Goal: Task Accomplishment & Management: Manage account settings

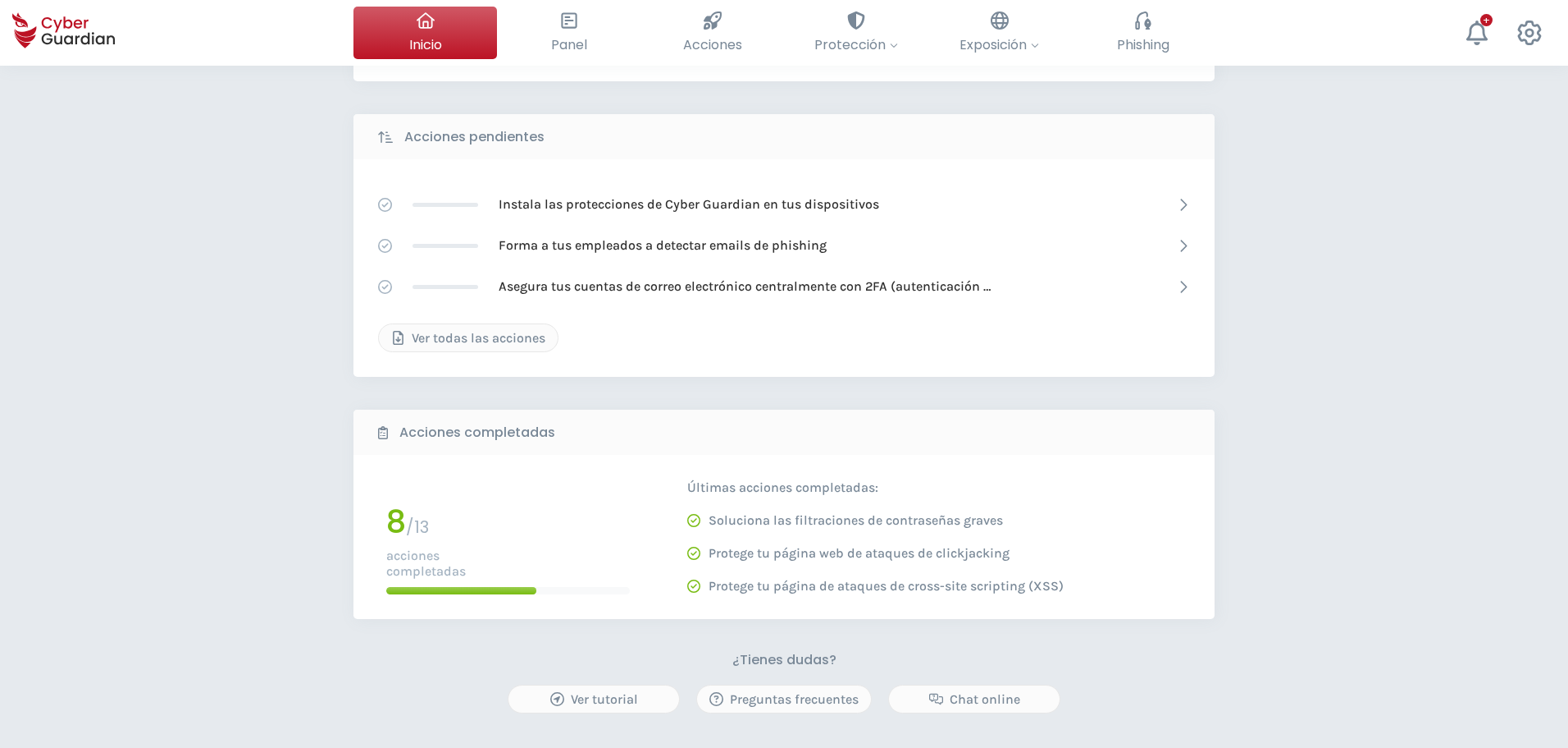
scroll to position [246, 0]
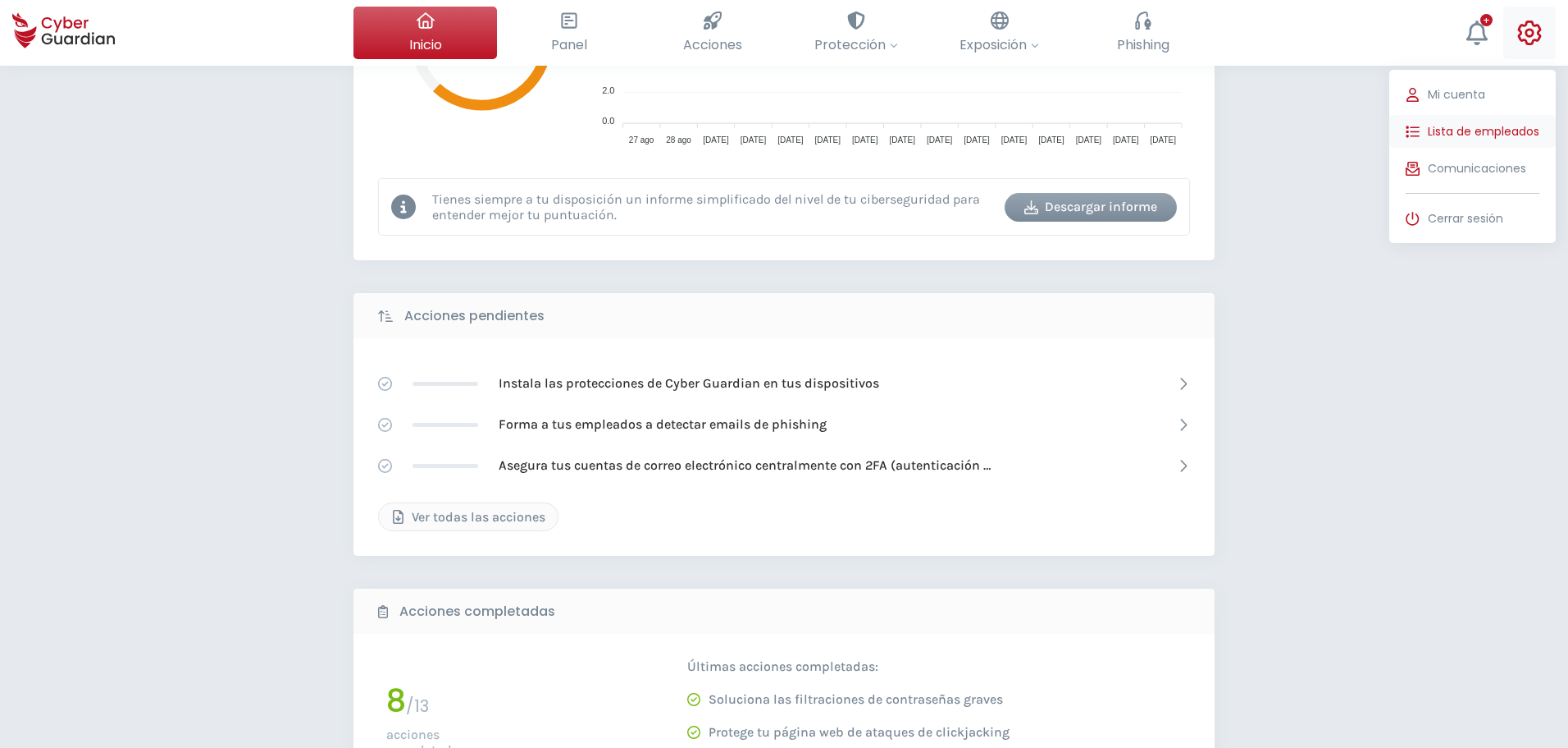
click at [1483, 132] on span "Lista de empleados" at bounding box center [1484, 131] width 112 height 17
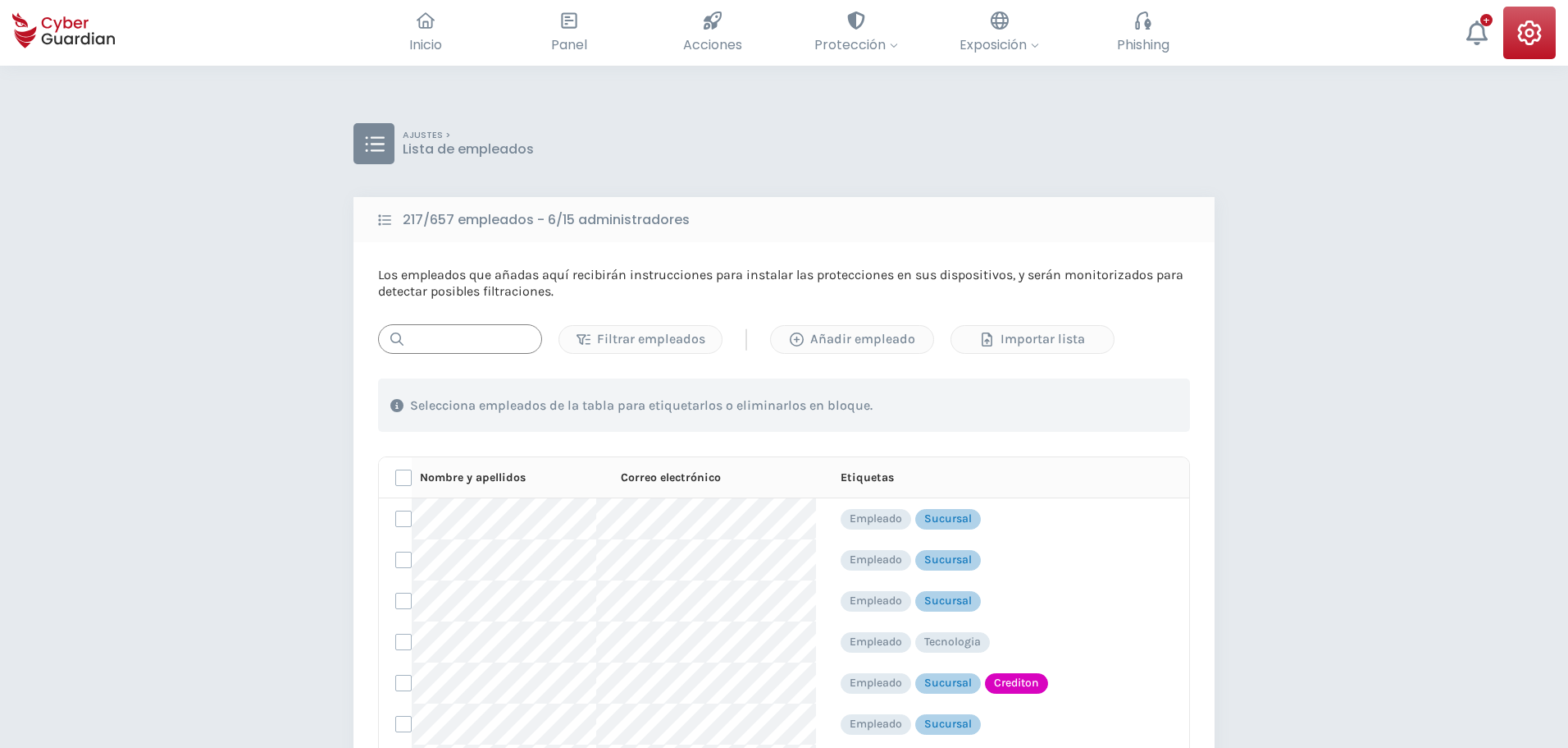
click at [467, 335] on input "text" at bounding box center [460, 338] width 164 height 30
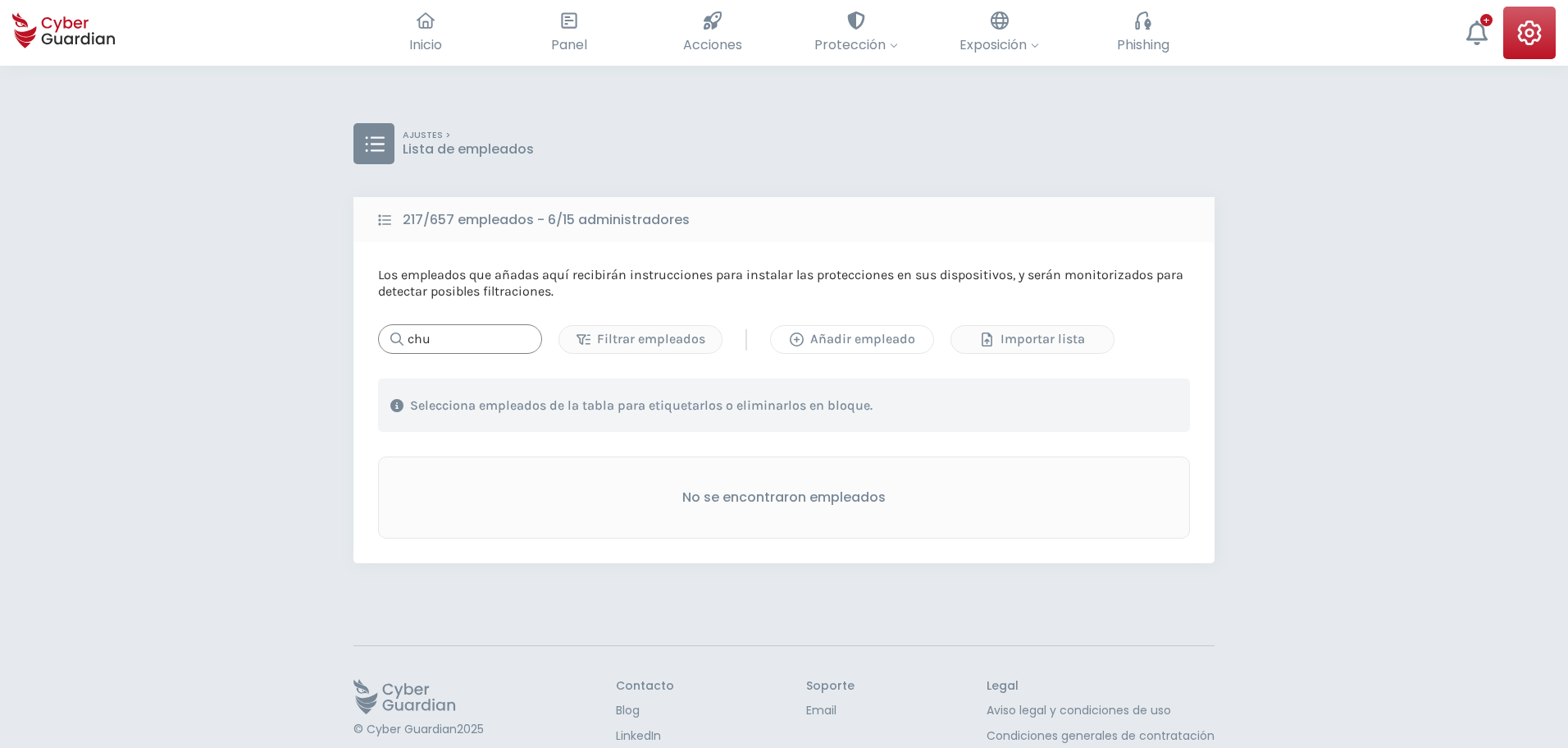
type input "chu"
click at [842, 351] on button "Añadir empleado" at bounding box center [853, 339] width 164 height 29
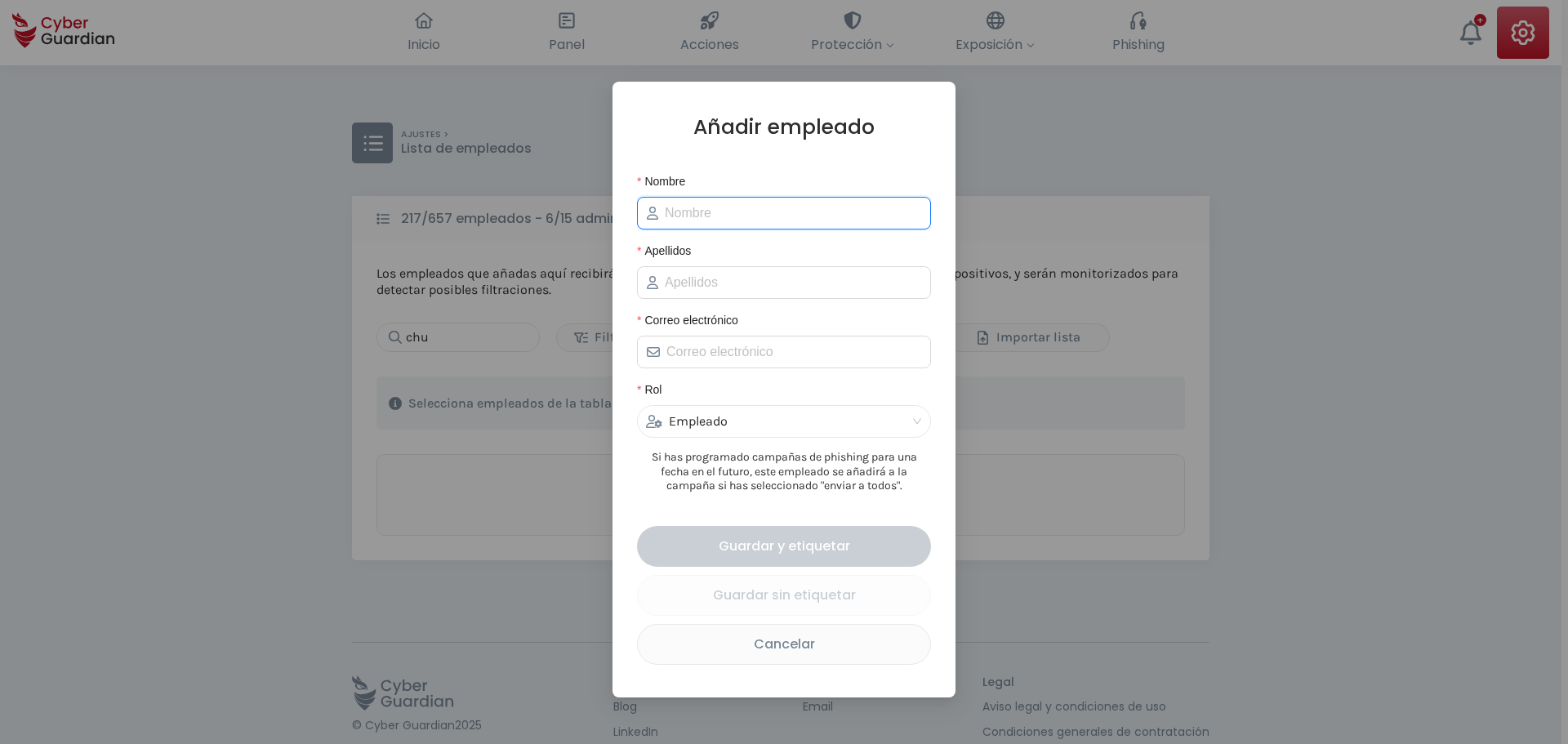
click at [694, 213] on input "Nombre" at bounding box center [793, 213] width 257 height 19
click at [670, 207] on input "Nombre" at bounding box center [793, 213] width 257 height 19
type input "Chuy"
type input "Sucursal"
click at [771, 351] on input "Correo electrónico" at bounding box center [793, 351] width 255 height 19
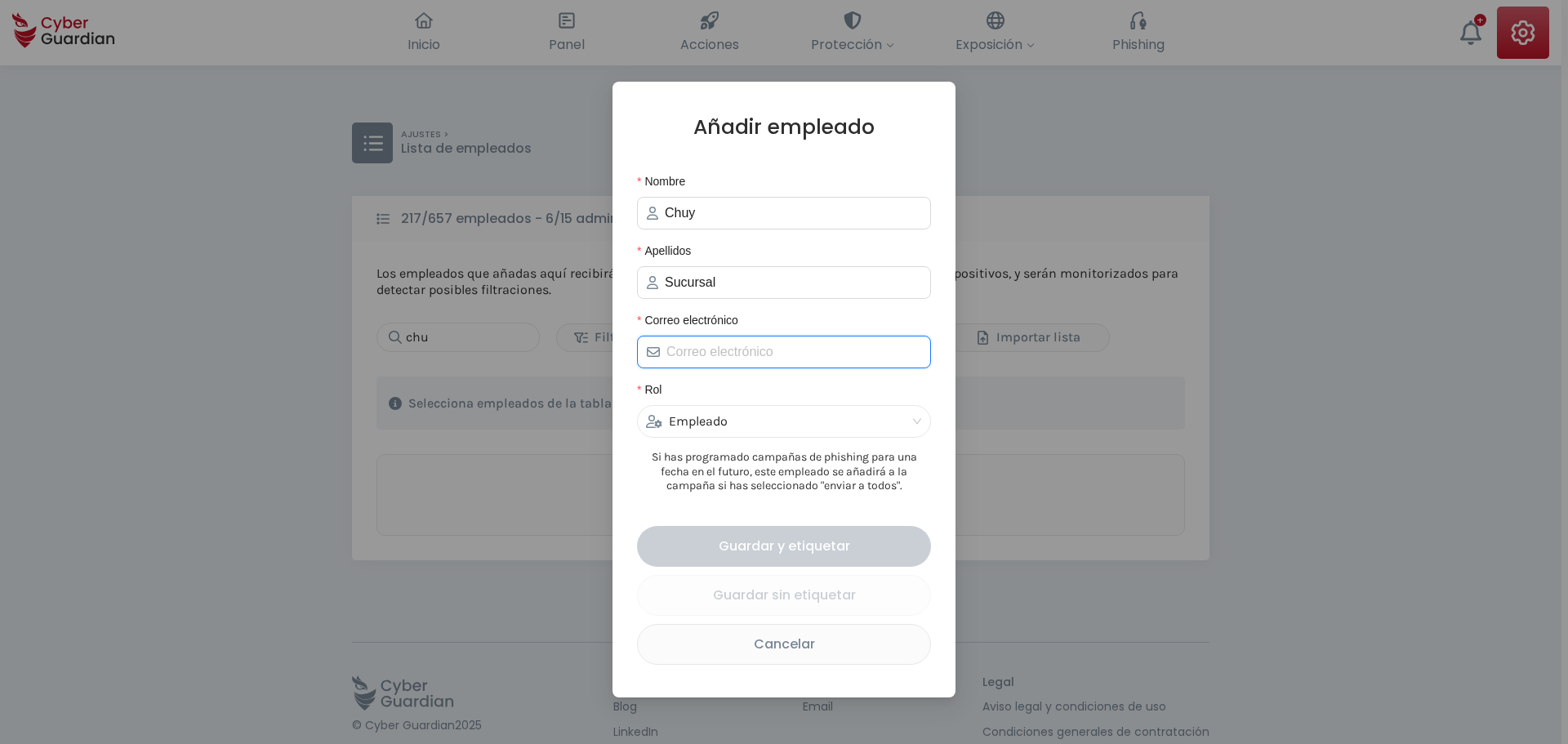
click at [738, 351] on input "Correo electrónico" at bounding box center [793, 351] width 255 height 19
paste input "[EMAIL_ADDRESS][DOMAIN_NAME]"
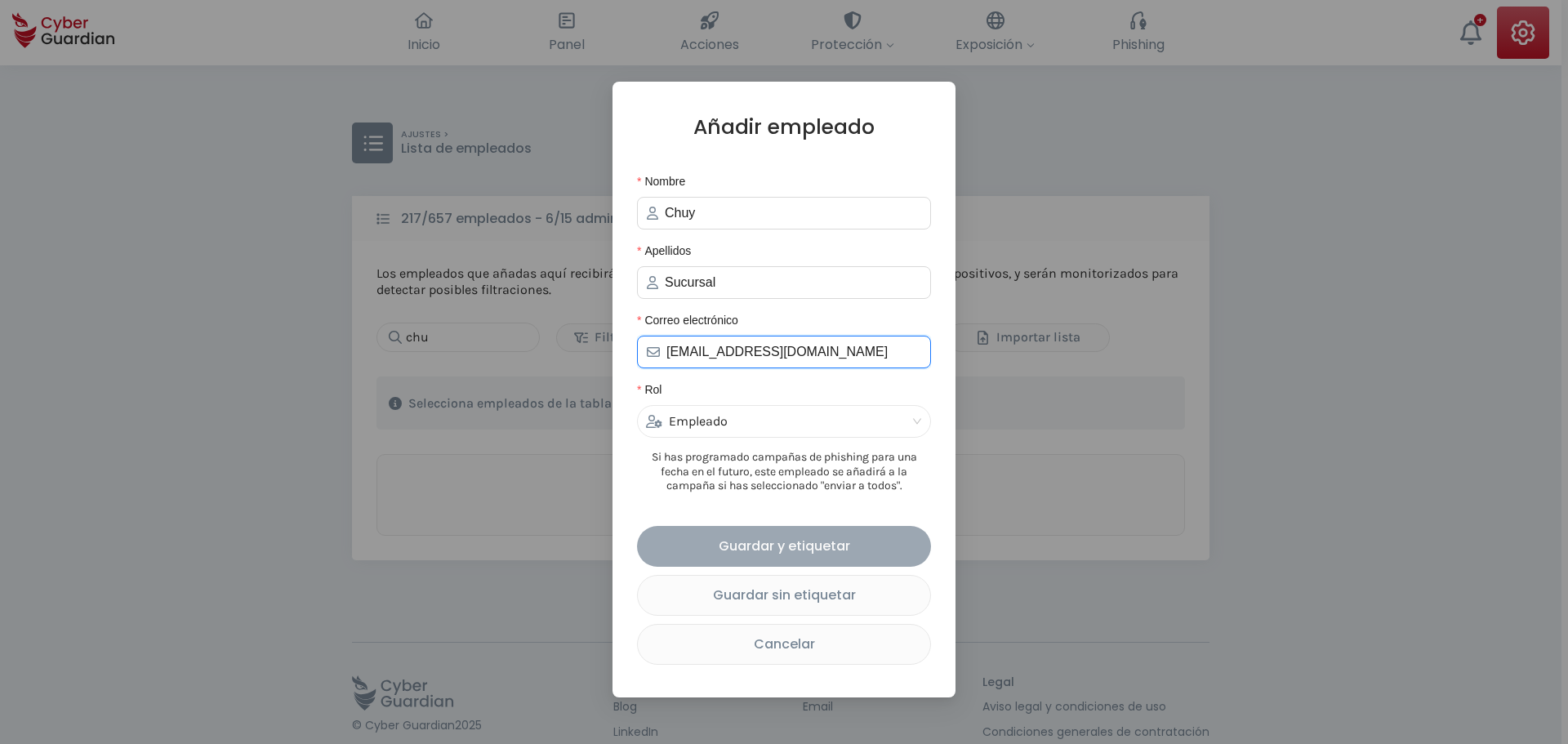
type input "[EMAIL_ADDRESS][DOMAIN_NAME]"
click at [775, 543] on div "Guardar y etiquetar" at bounding box center [784, 545] width 269 height 20
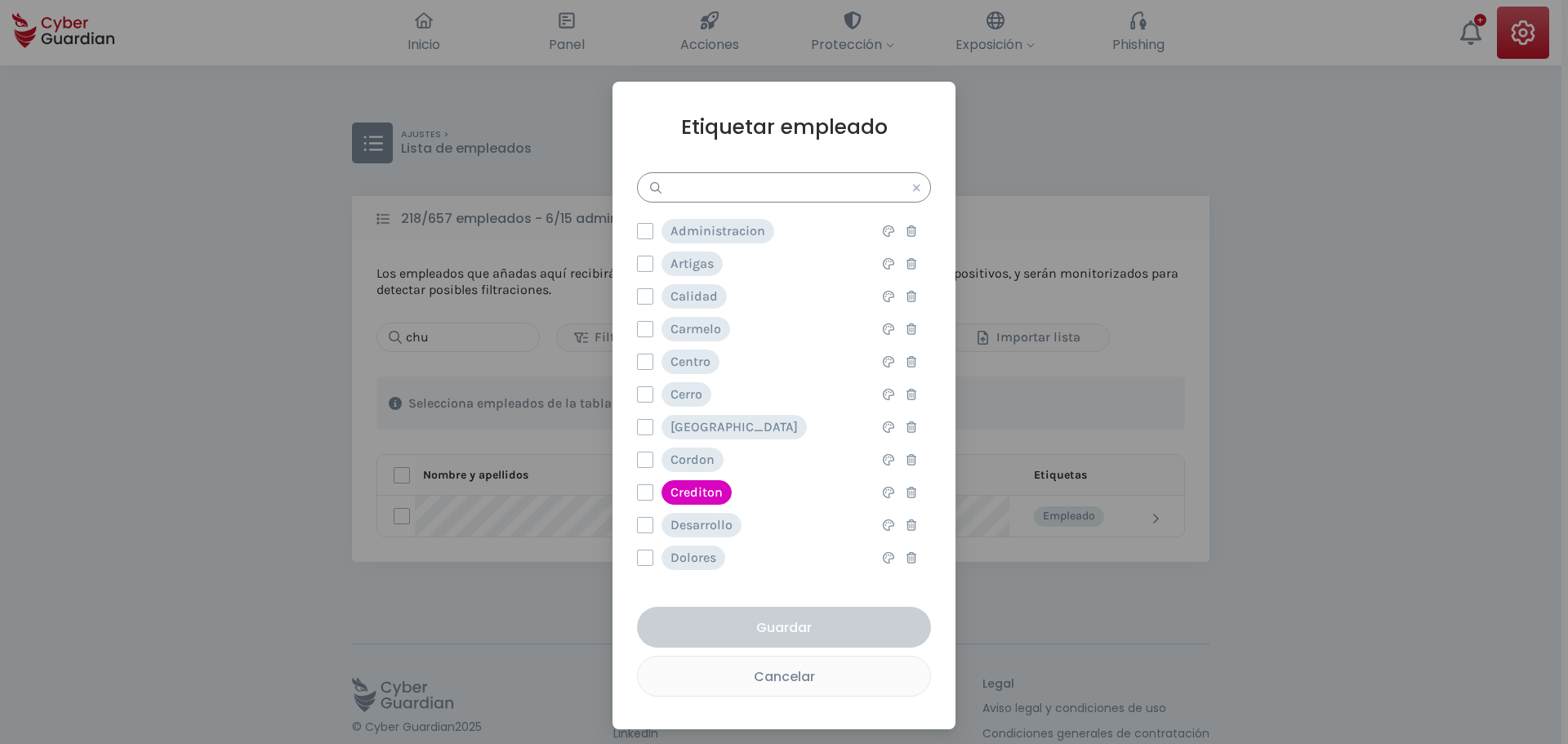
click at [719, 189] on input "text" at bounding box center [784, 188] width 294 height 30
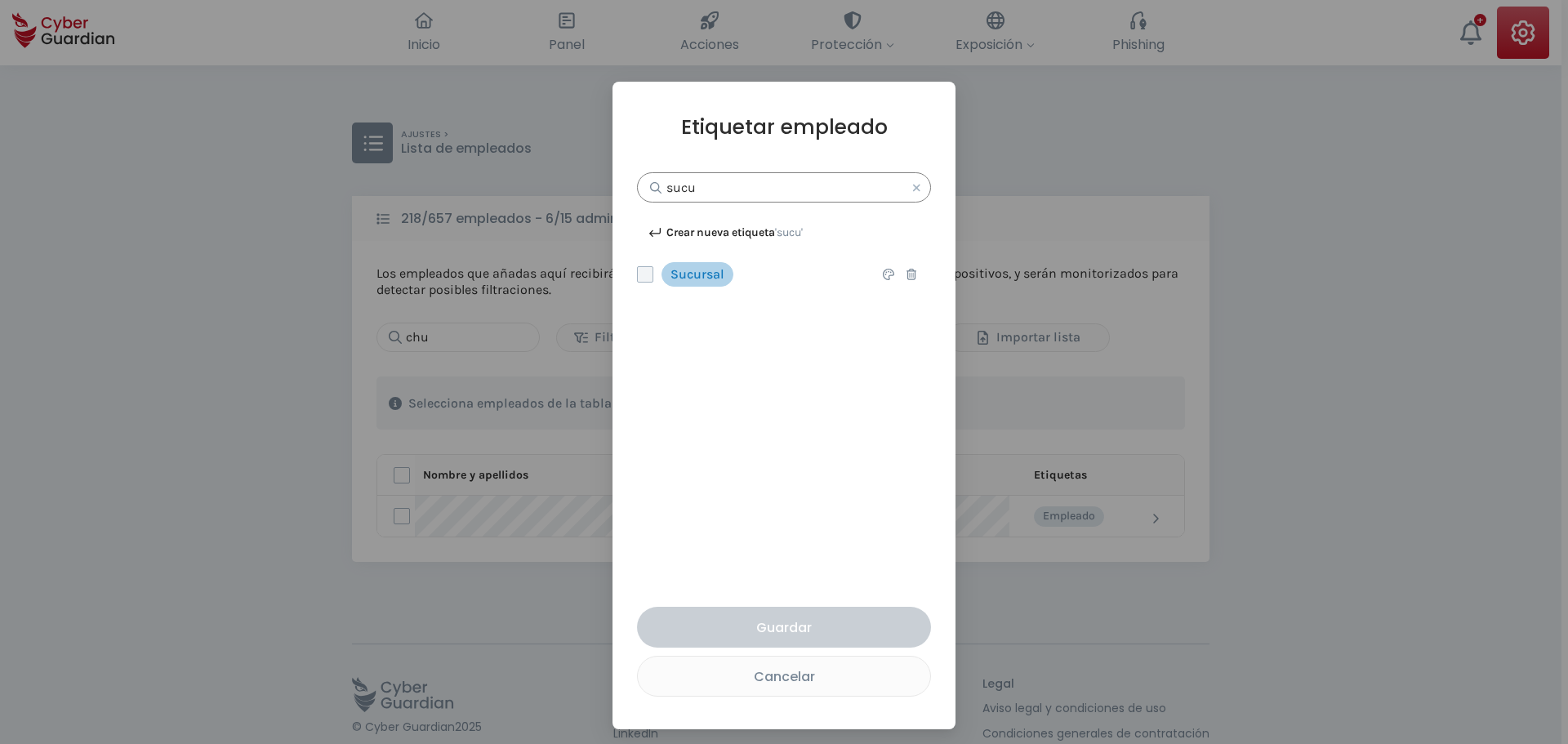
type input "sucu"
click at [637, 275] on label at bounding box center [645, 274] width 16 height 16
click at [638, 275] on input "checkbox" at bounding box center [638, 274] width 0 height 14
click at [788, 636] on div "Guardar" at bounding box center [784, 627] width 269 height 20
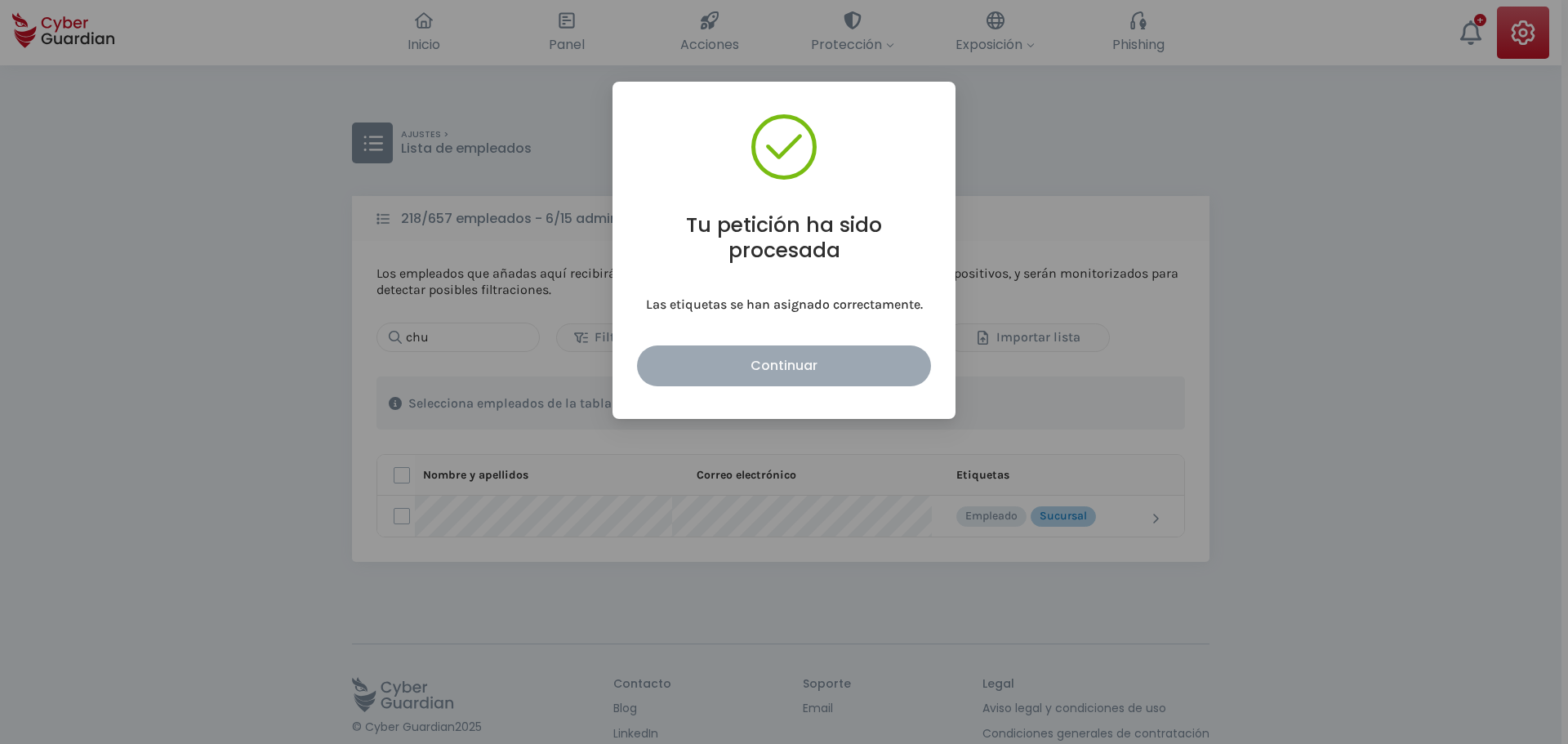
click at [799, 348] on button "Continuar" at bounding box center [784, 365] width 294 height 40
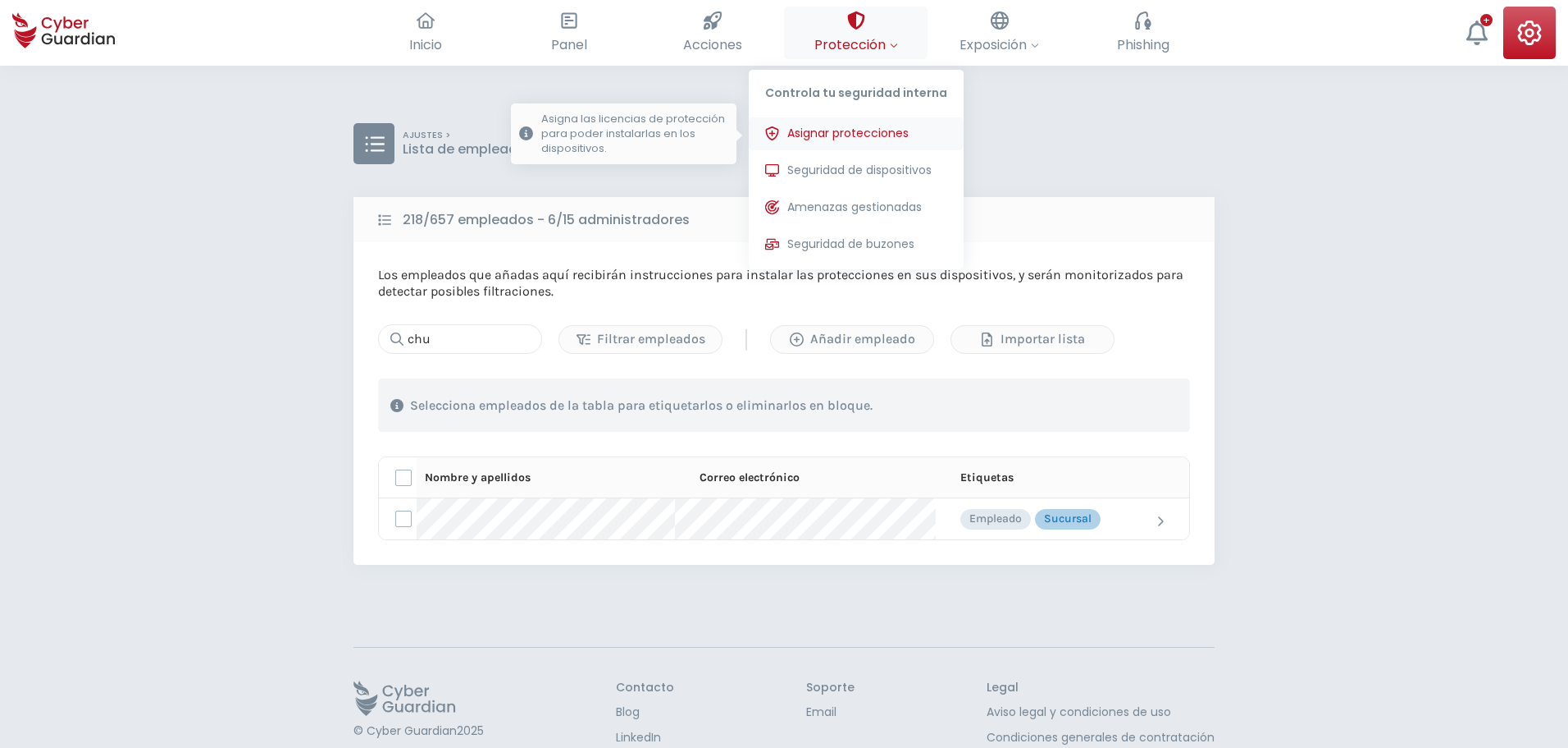
click at [869, 125] on span "Asignar protecciones" at bounding box center [848, 133] width 122 height 17
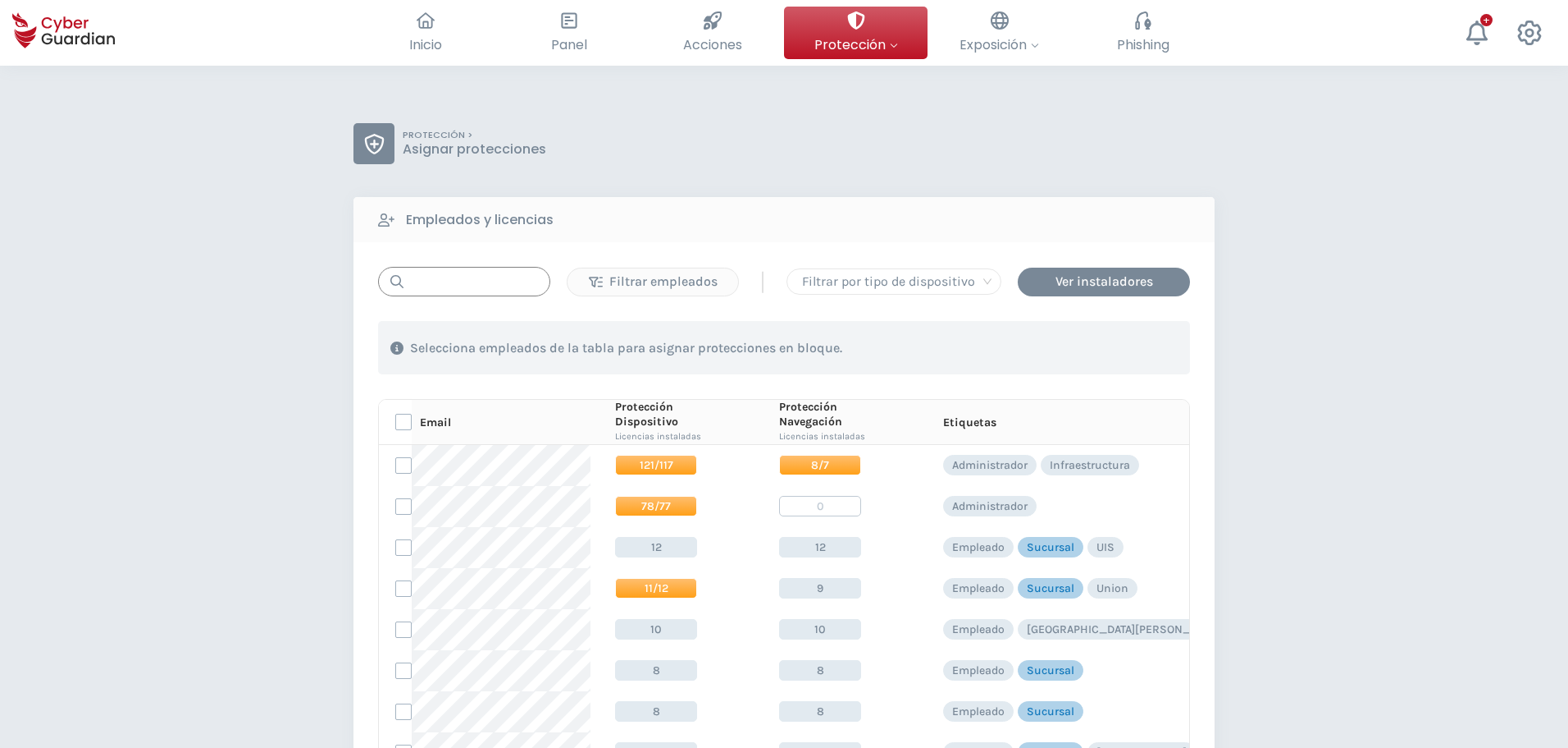
click at [457, 291] on input "text" at bounding box center [464, 281] width 173 height 30
paste input "[EMAIL_ADDRESS][DOMAIN_NAME]"
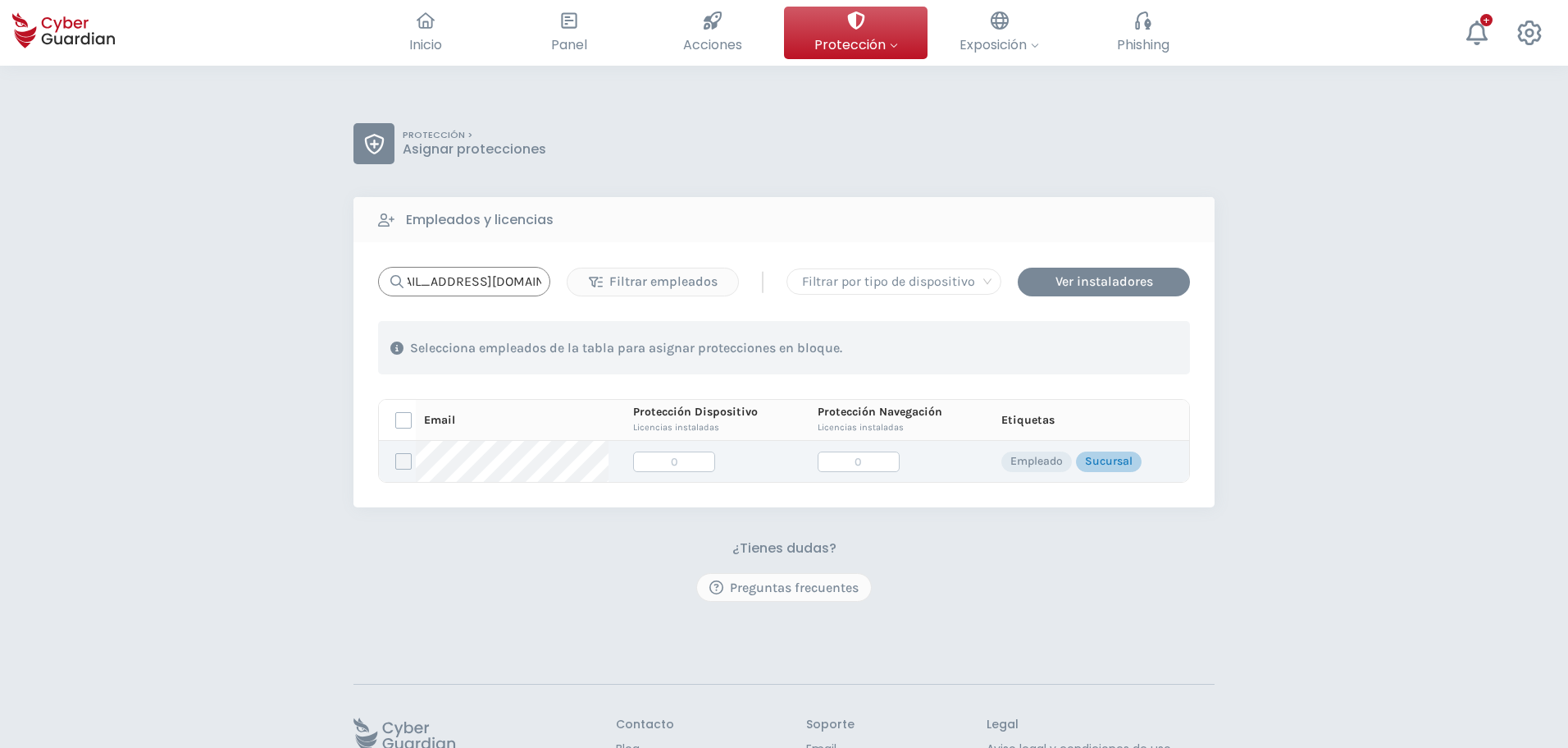
type input "[EMAIL_ADDRESS][DOMAIN_NAME]"
click at [397, 460] on label at bounding box center [403, 460] width 16 height 16
click at [396, 460] on input "checkbox" at bounding box center [396, 460] width 0 height 14
click at [1069, 346] on div "Asignar protecciones" at bounding box center [1091, 348] width 149 height 19
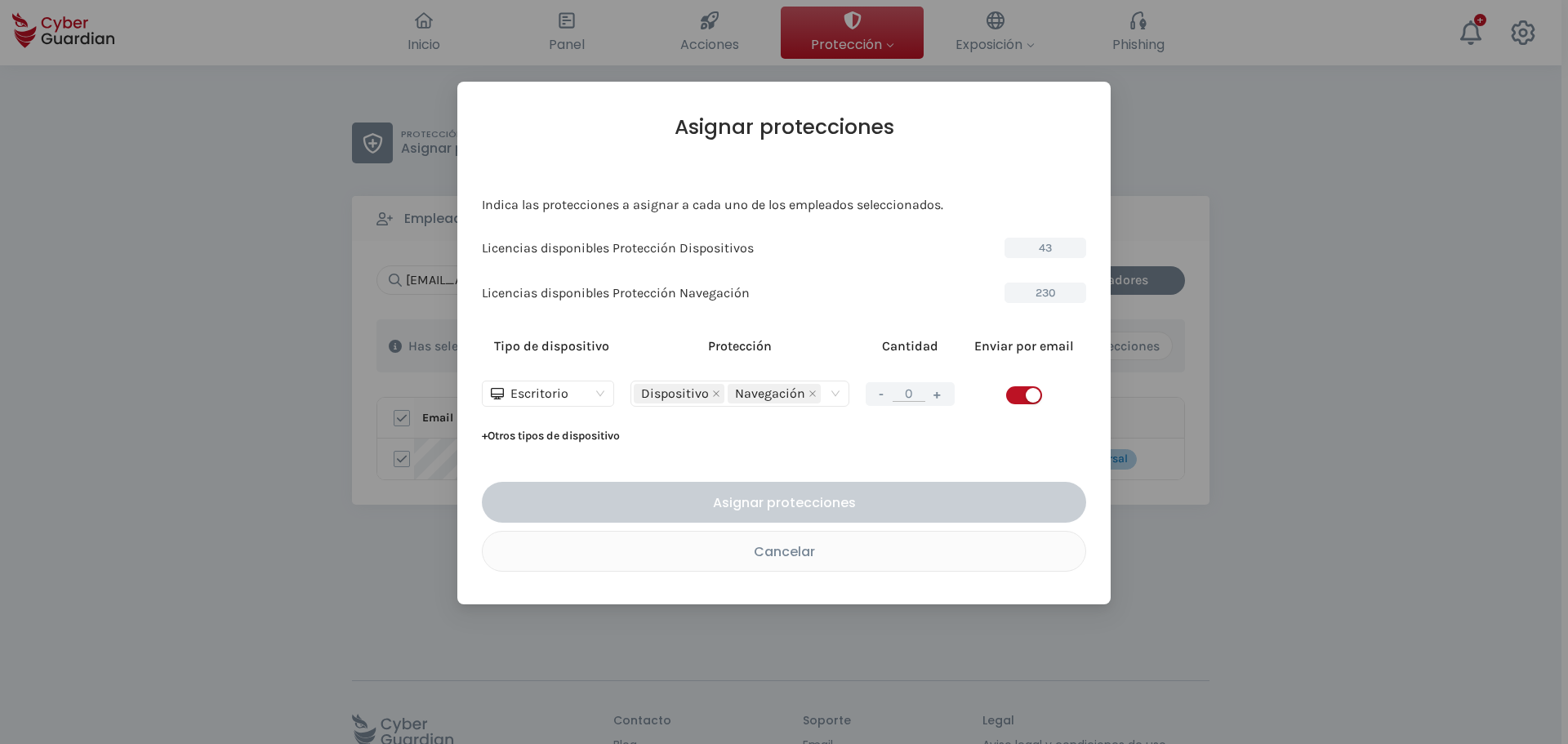
click at [932, 398] on button "+" at bounding box center [937, 394] width 19 height 20
type input "1"
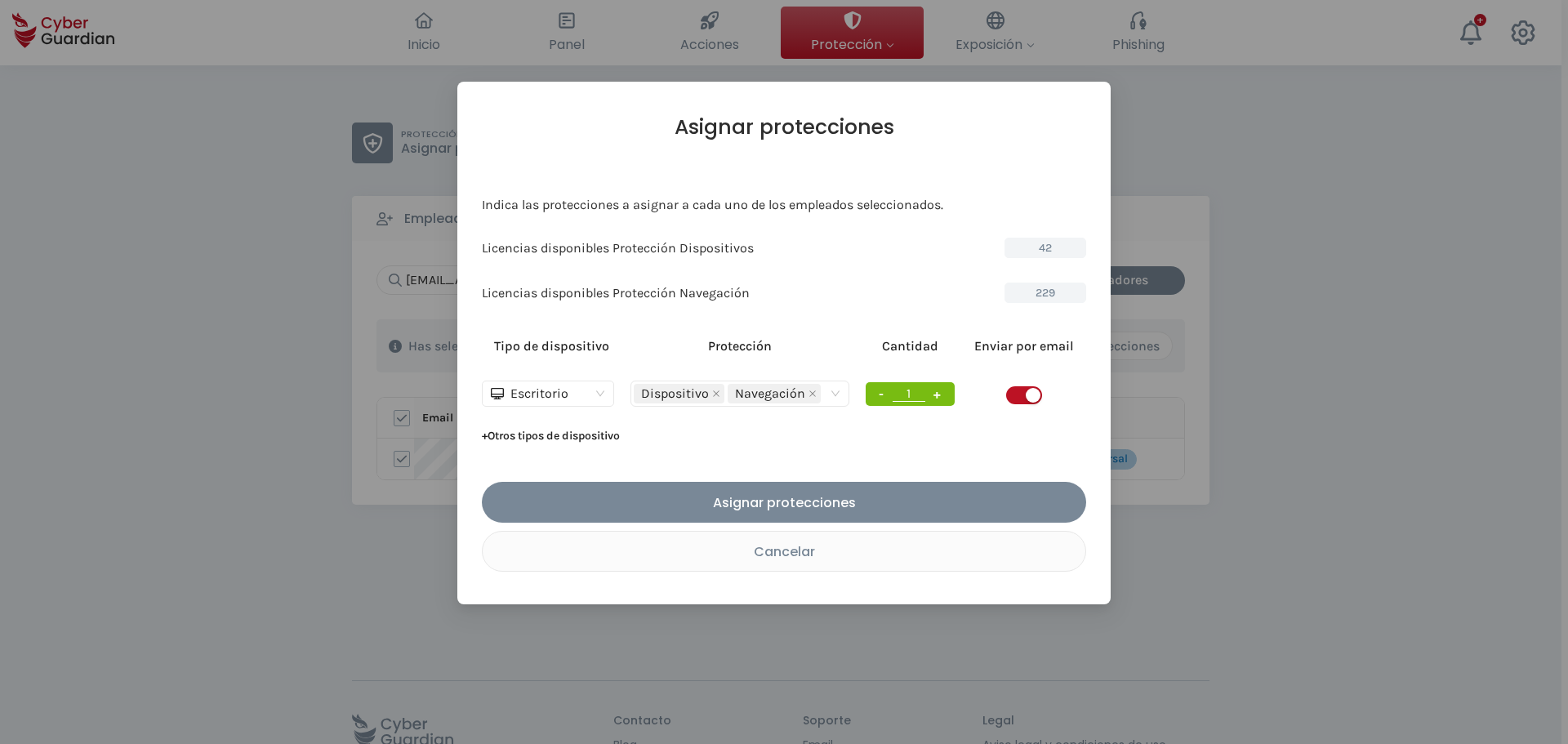
click at [1018, 391] on span "button" at bounding box center [1024, 395] width 36 height 18
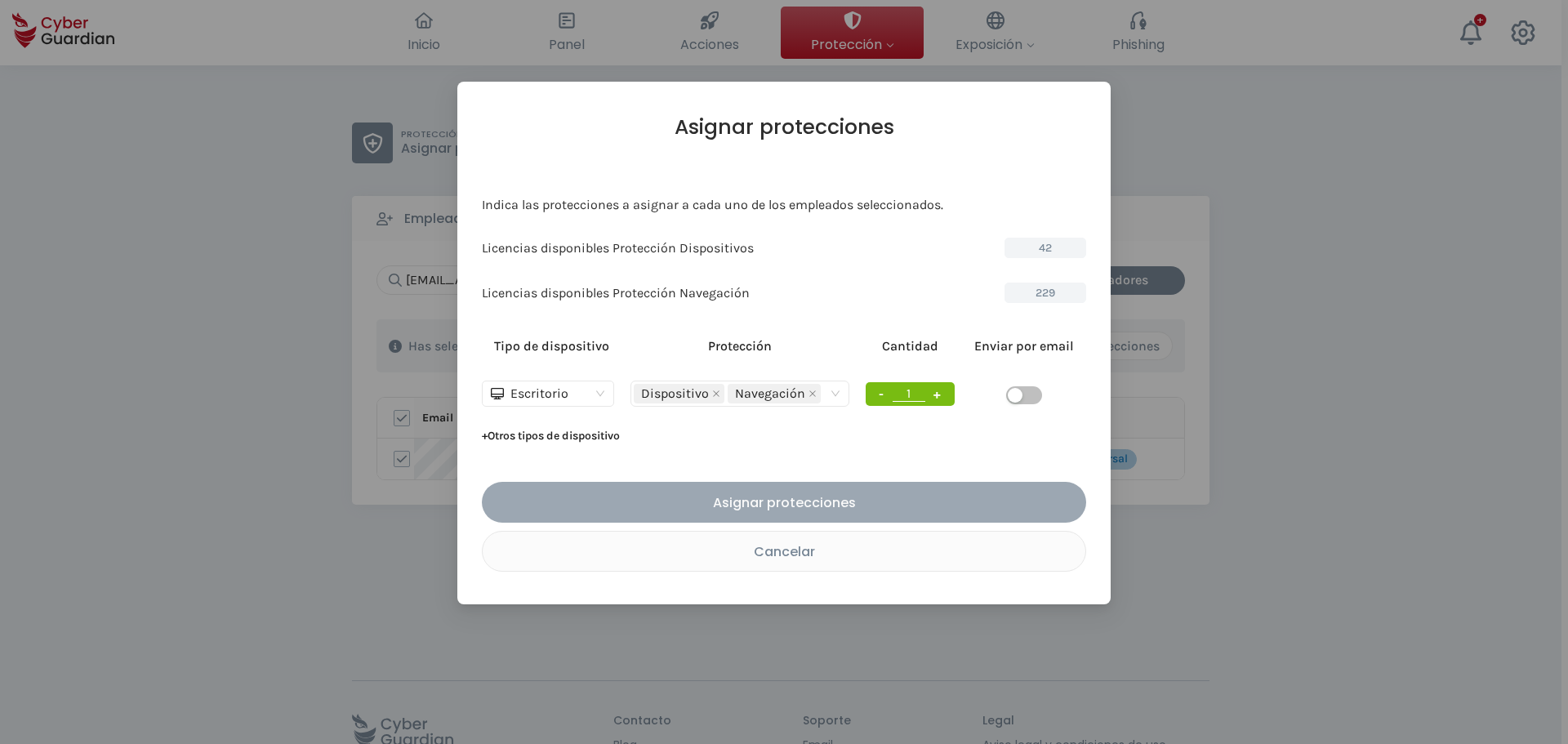
click at [753, 504] on div "Asignar protecciones" at bounding box center [784, 502] width 580 height 20
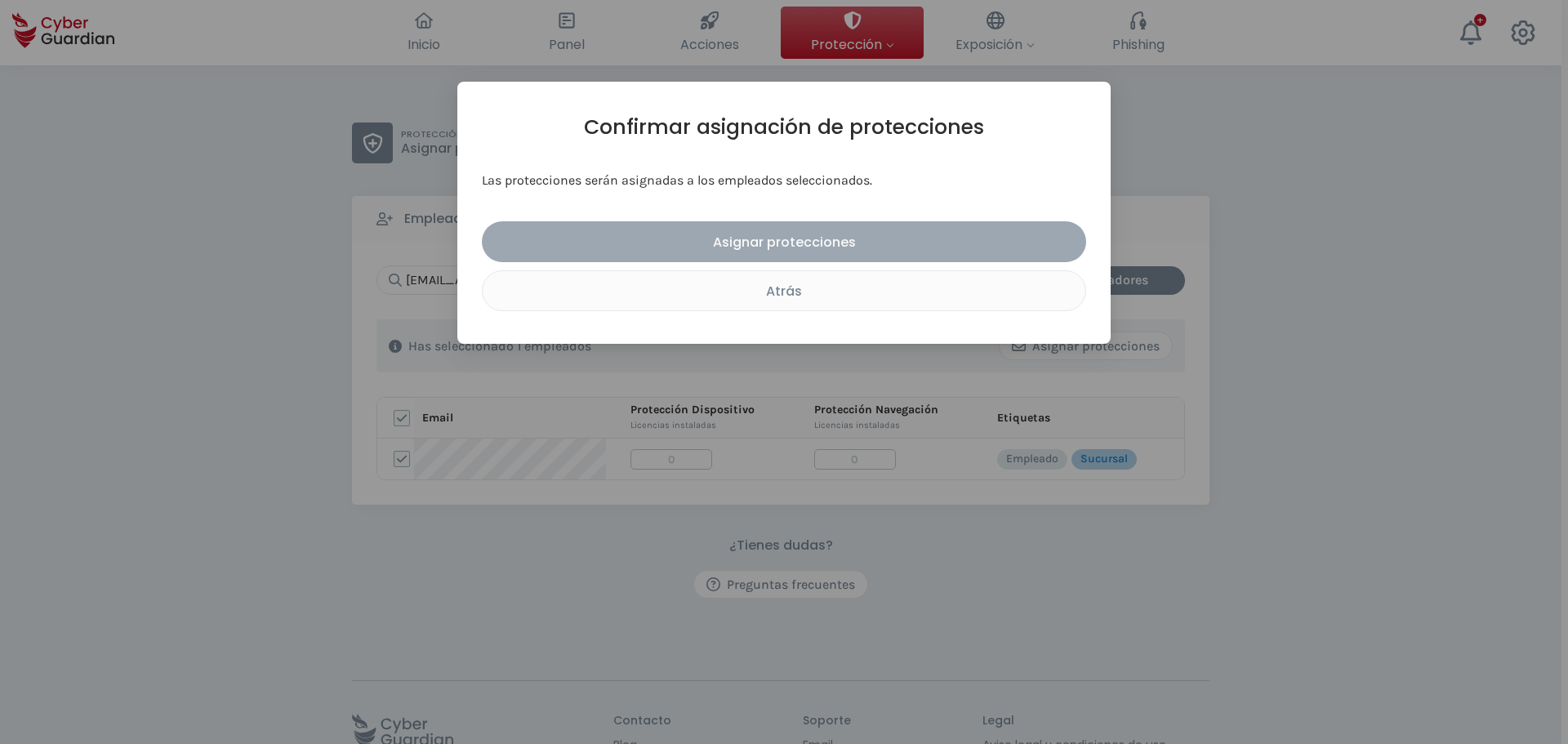
click at [792, 247] on div "Asignar protecciones" at bounding box center [784, 242] width 580 height 20
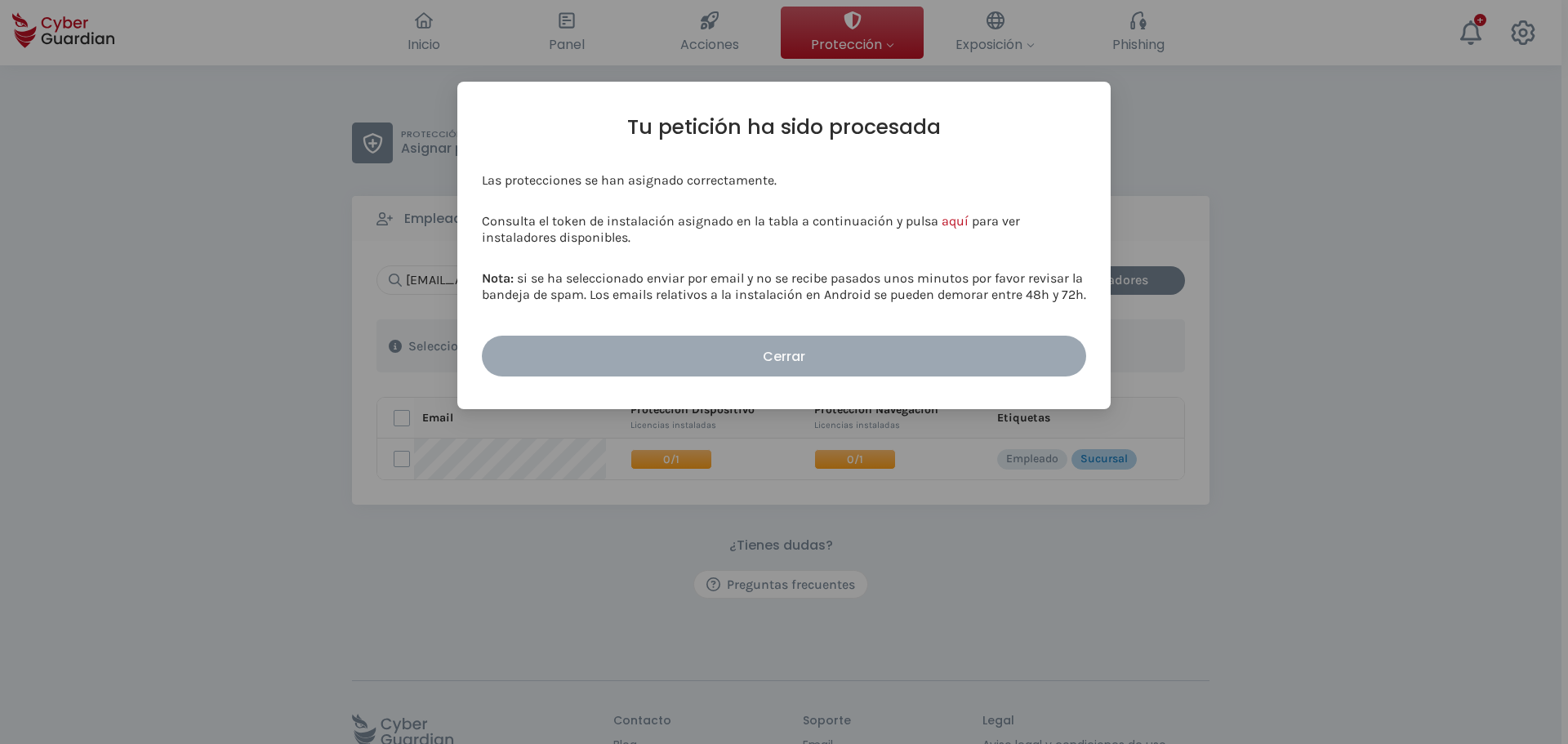
click at [783, 360] on div "Cerrar" at bounding box center [784, 356] width 580 height 20
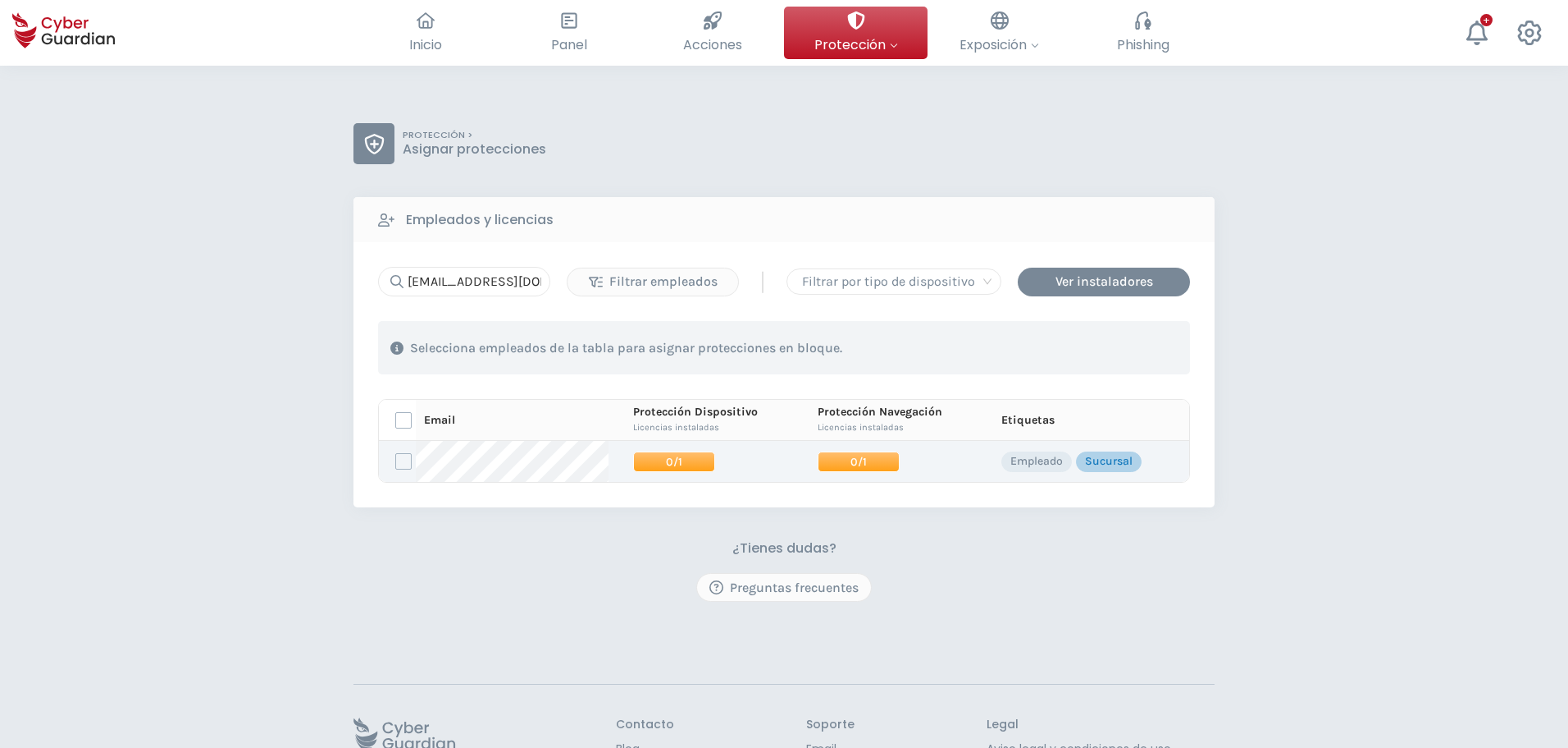
click at [857, 465] on span "0/1" at bounding box center [858, 461] width 82 height 20
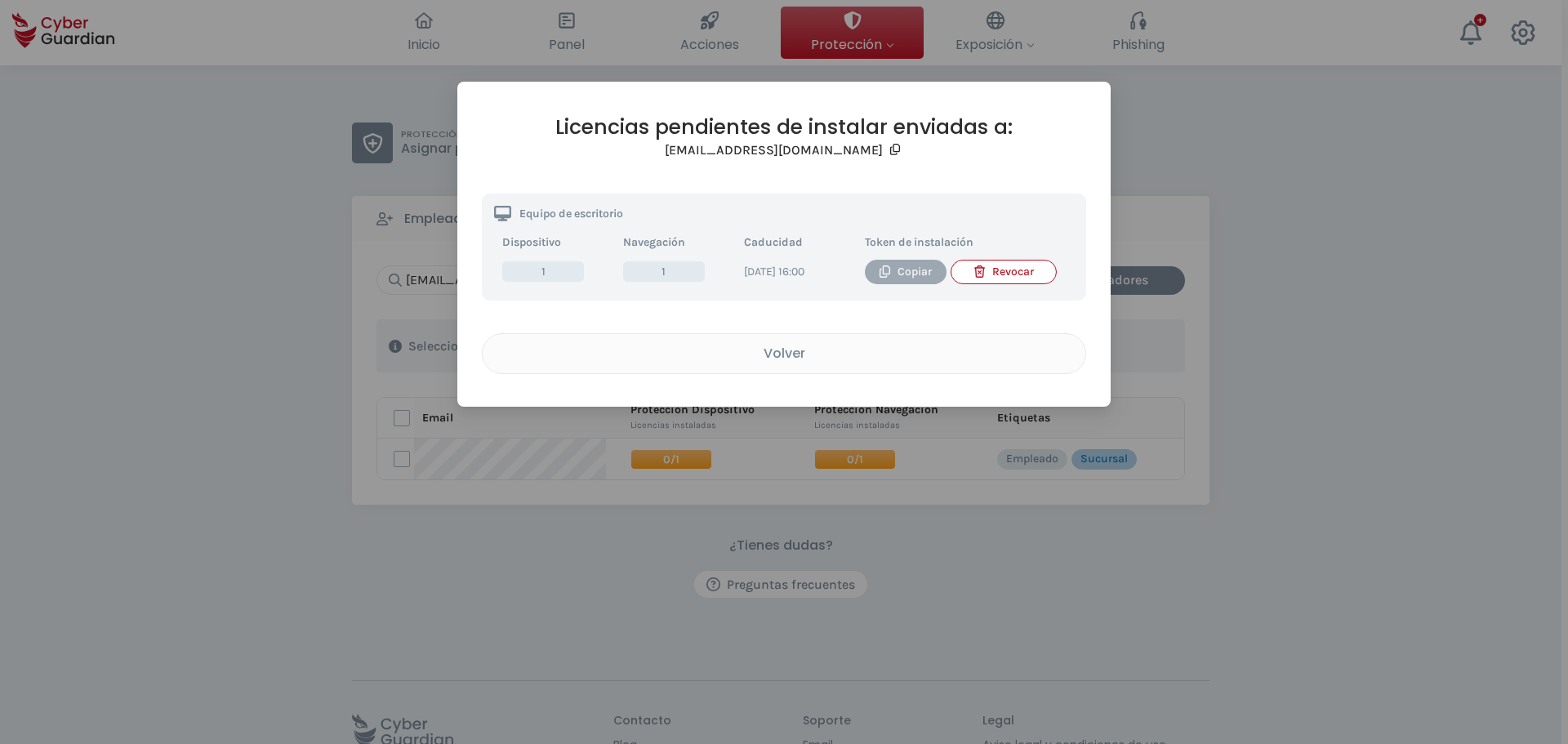
click at [909, 270] on div "Copiar" at bounding box center [906, 271] width 57 height 18
click at [766, 364] on div "Volver" at bounding box center [784, 353] width 579 height 20
